Goal: Task Accomplishment & Management: Manage account settings

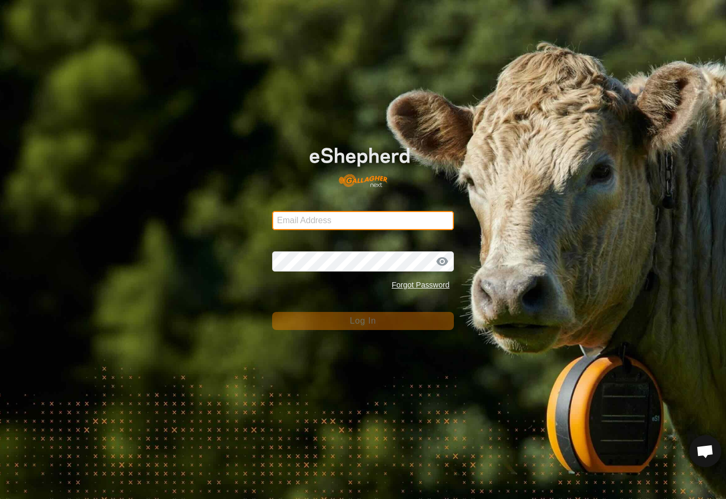
click at [317, 221] on input "Email Address" at bounding box center [363, 220] width 182 height 19
type input "[EMAIL_ADDRESS][DOMAIN_NAME]"
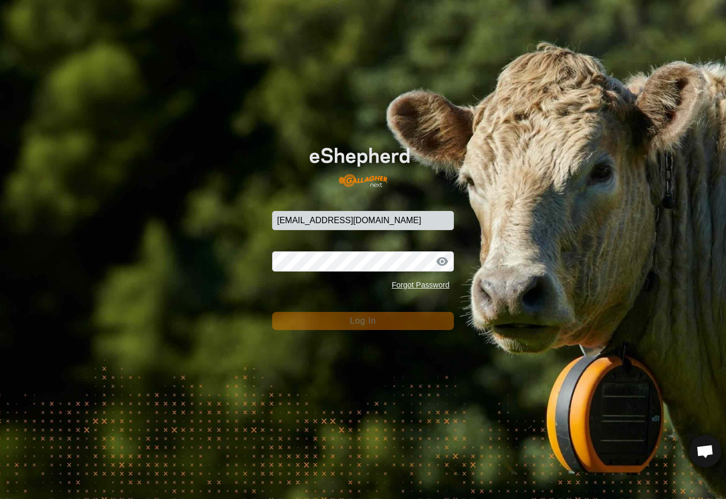
click at [363, 321] on button "Log In" at bounding box center [363, 321] width 182 height 18
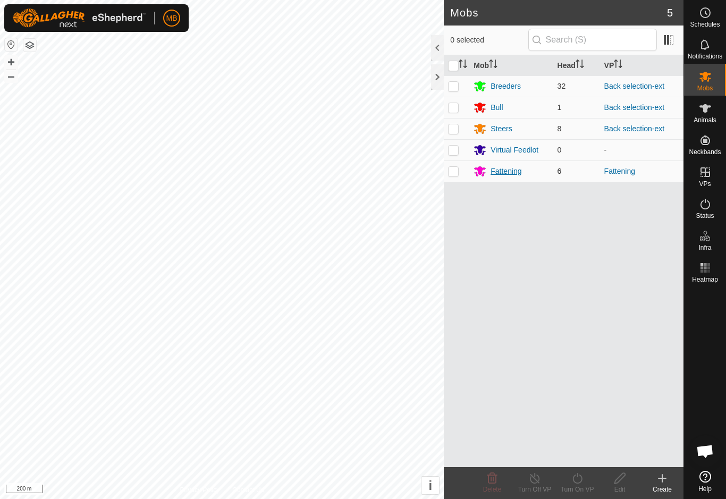
click at [518, 175] on div "Fattening" at bounding box center [506, 171] width 31 height 11
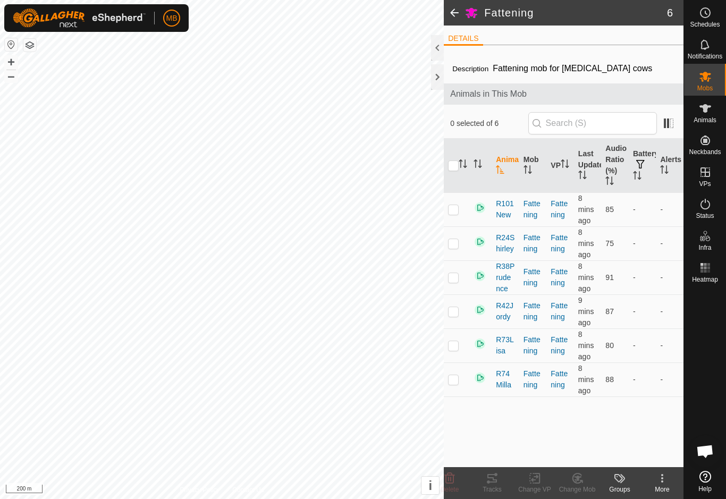
click at [449, 169] on input "checkbox" at bounding box center [453, 166] width 11 height 11
checkbox input "true"
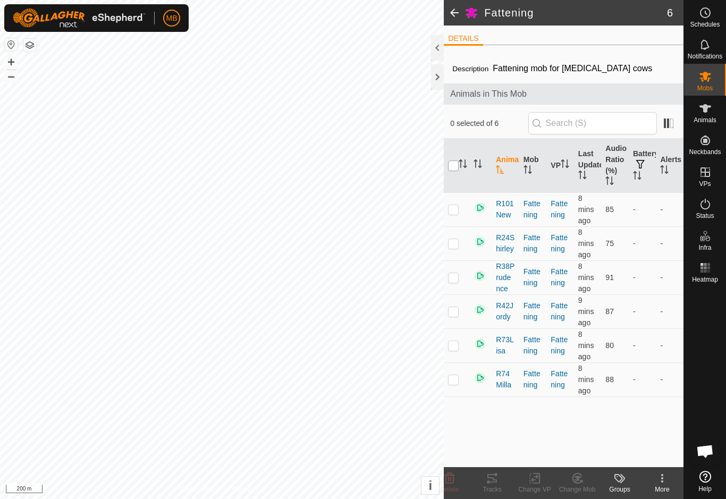
checkbox input "true"
click at [499, 490] on div "Tracks" at bounding box center [492, 490] width 43 height 10
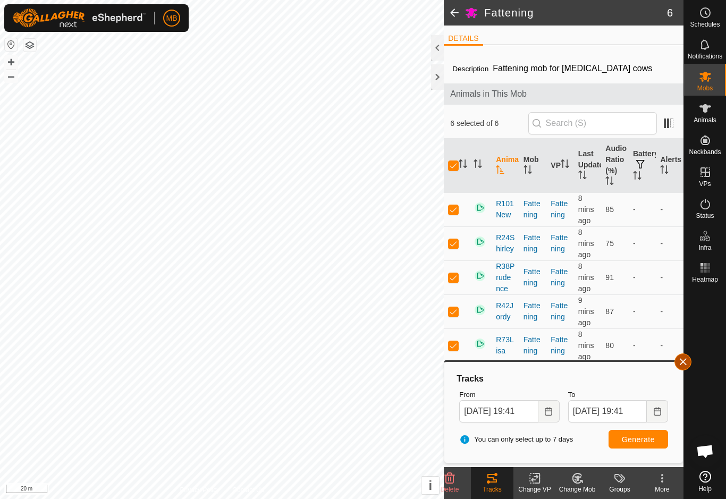
click at [688, 358] on button "button" at bounding box center [683, 362] width 17 height 17
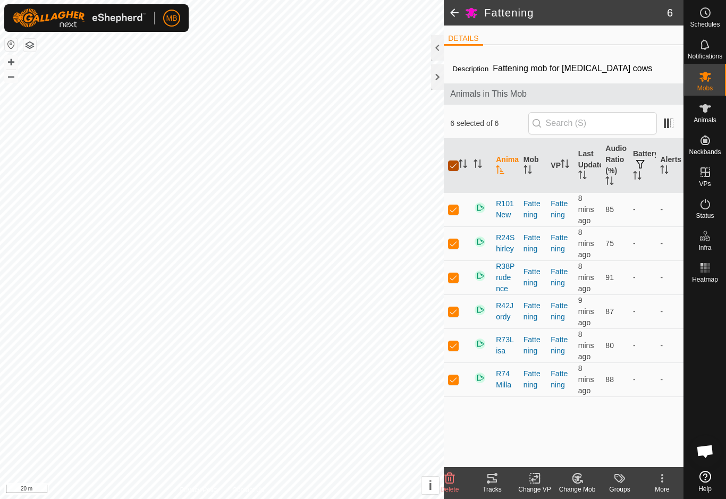
click at [449, 171] on input "checkbox" at bounding box center [453, 166] width 11 height 11
checkbox input "false"
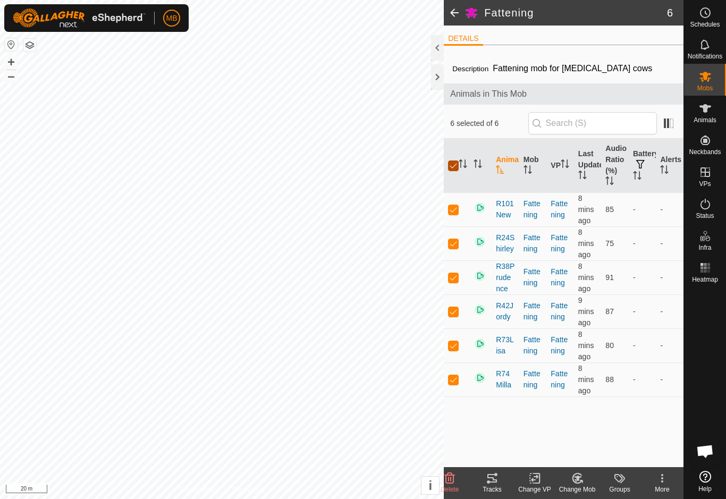
checkbox input "false"
